Goal: Check status

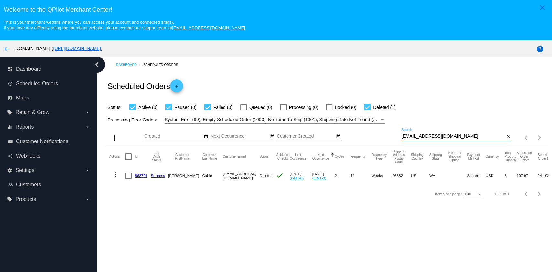
click at [455, 134] on input "[EMAIL_ADDRESS][DOMAIN_NAME]" at bounding box center [452, 136] width 103 height 5
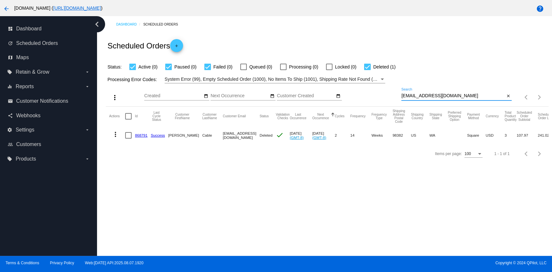
click at [455, 98] on input "[EMAIL_ADDRESS][DOMAIN_NAME]" at bounding box center [452, 95] width 103 height 5
type input "[EMAIL_ADDRESS][DOMAIN_NAME]"
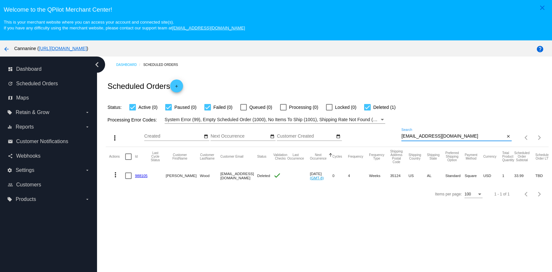
click at [458, 135] on input "fuzzybuddy4ever@yahoo.com" at bounding box center [452, 136] width 103 height 5
paste input "jannywifoid@gmail"
type input "[EMAIL_ADDRESS][DOMAIN_NAME]"
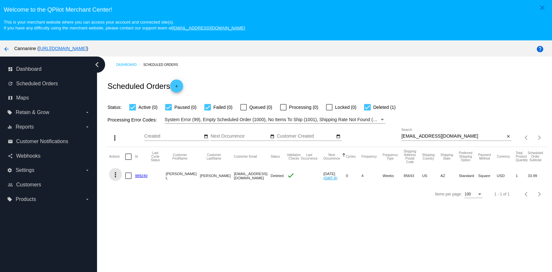
click at [114, 172] on mat-icon "more_vert" at bounding box center [116, 175] width 8 height 8
